Goal: Information Seeking & Learning: Learn about a topic

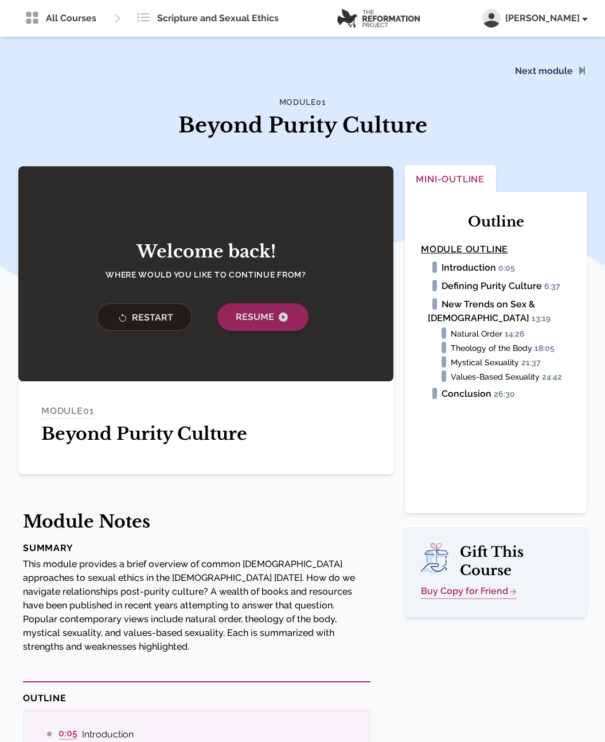
click at [238, 321] on span "Resume" at bounding box center [263, 317] width 54 height 14
